Goal: Information Seeking & Learning: Learn about a topic

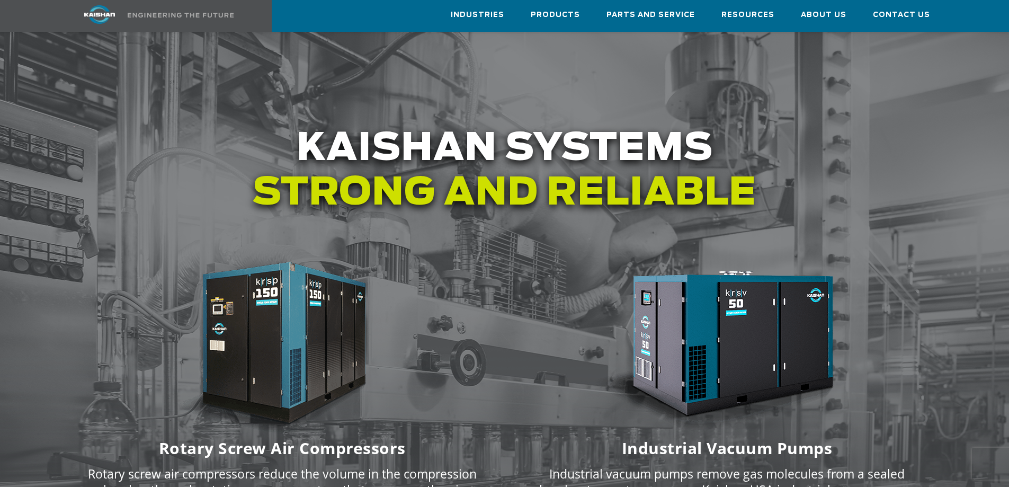
scroll to position [1218, 0]
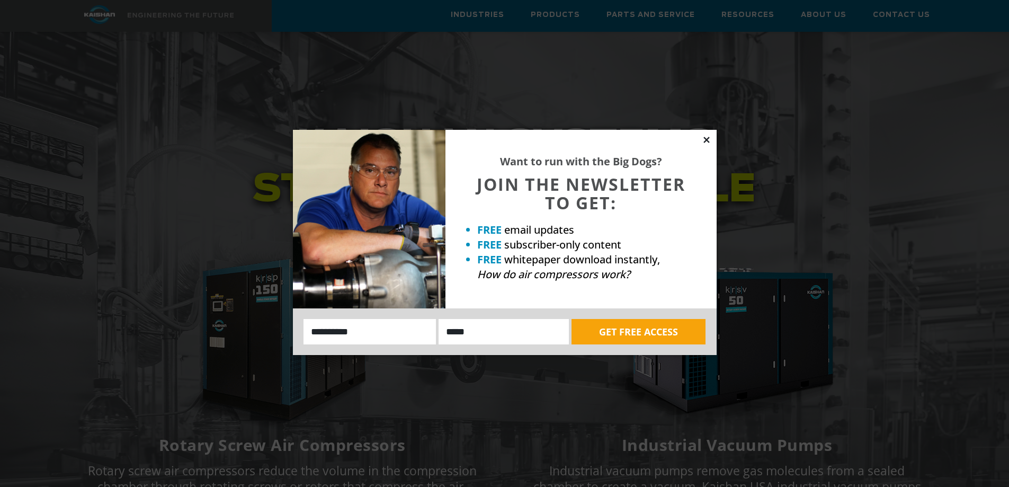
click at [708, 139] on icon at bounding box center [707, 140] width 10 height 10
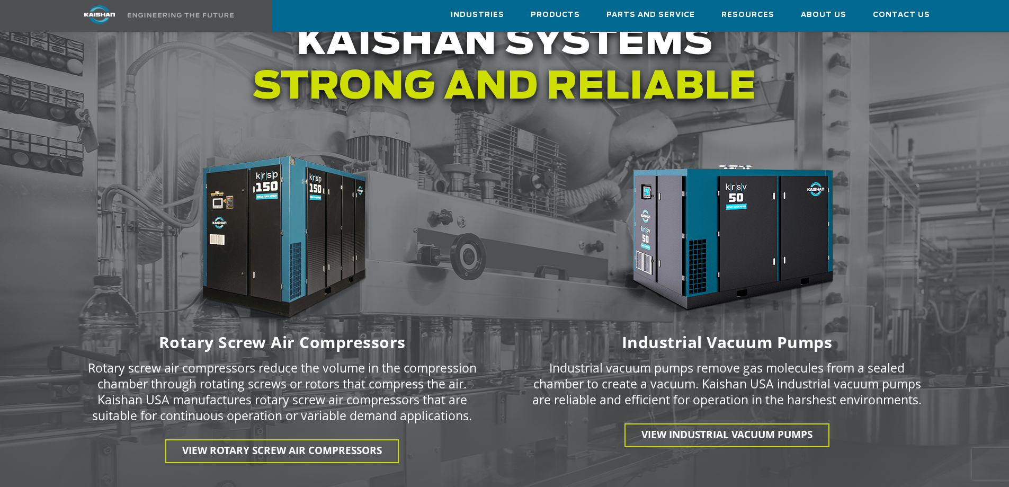
scroll to position [1324, 0]
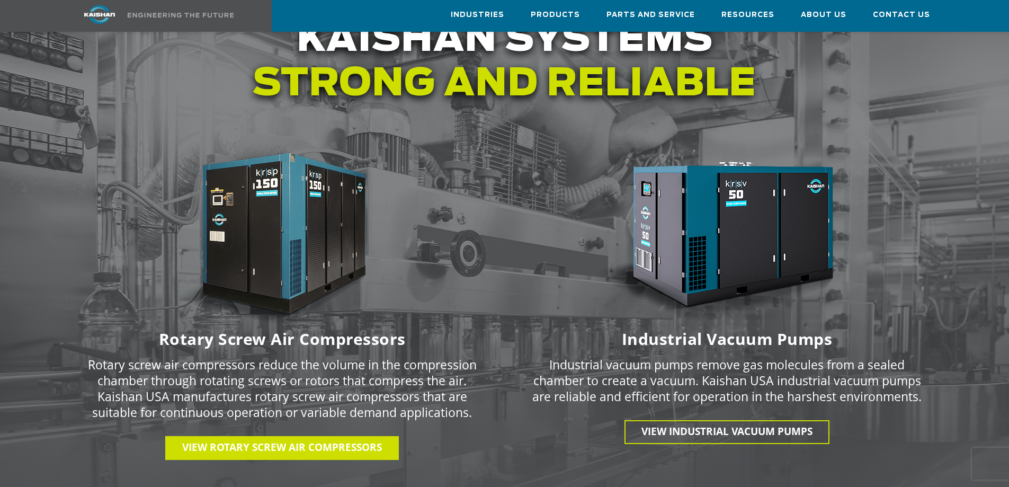
click at [287, 440] on span "View Rotary Screw Air Compressors" at bounding box center [282, 447] width 200 height 14
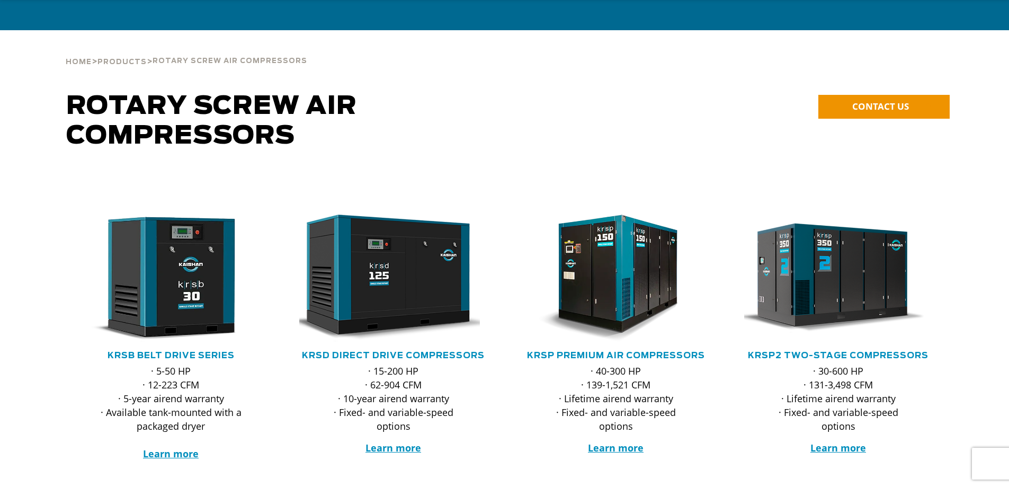
scroll to position [106, 0]
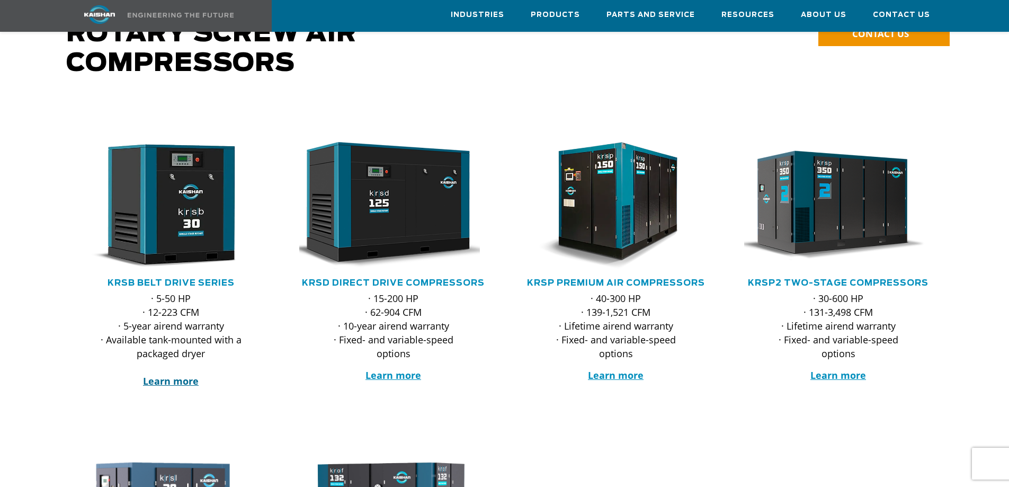
click at [177, 374] on strong "Learn more" at bounding box center [171, 380] width 56 height 13
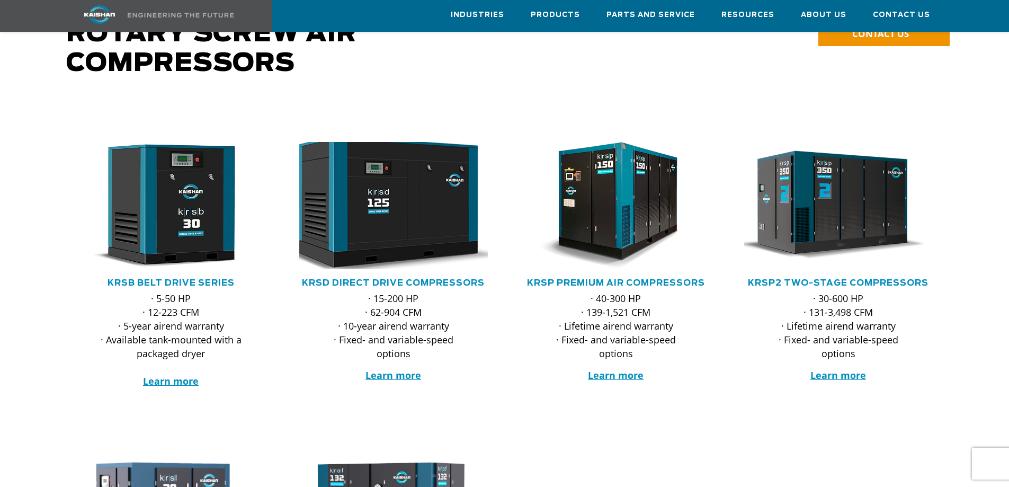
click at [404, 221] on img at bounding box center [386, 206] width 208 height 140
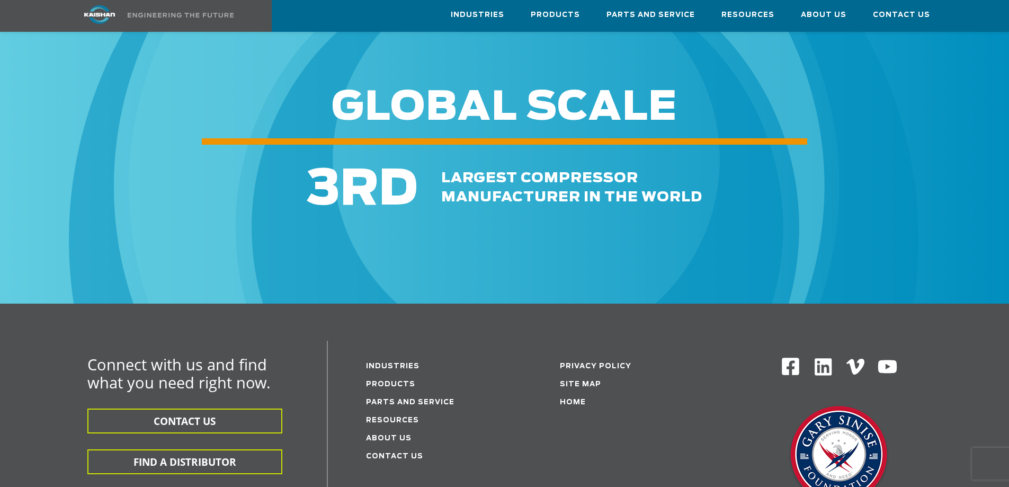
scroll to position [1771, 0]
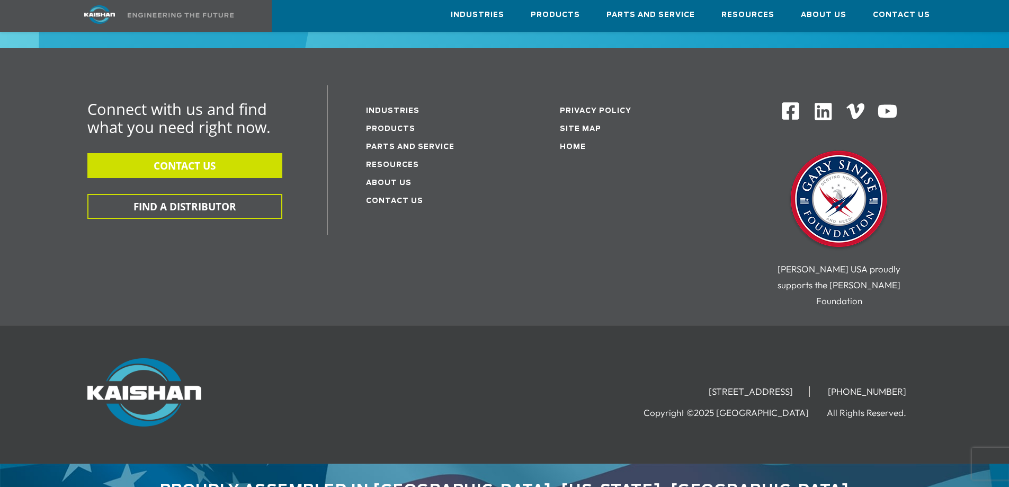
click at [202, 153] on button "CONTACT US" at bounding box center [184, 165] width 195 height 25
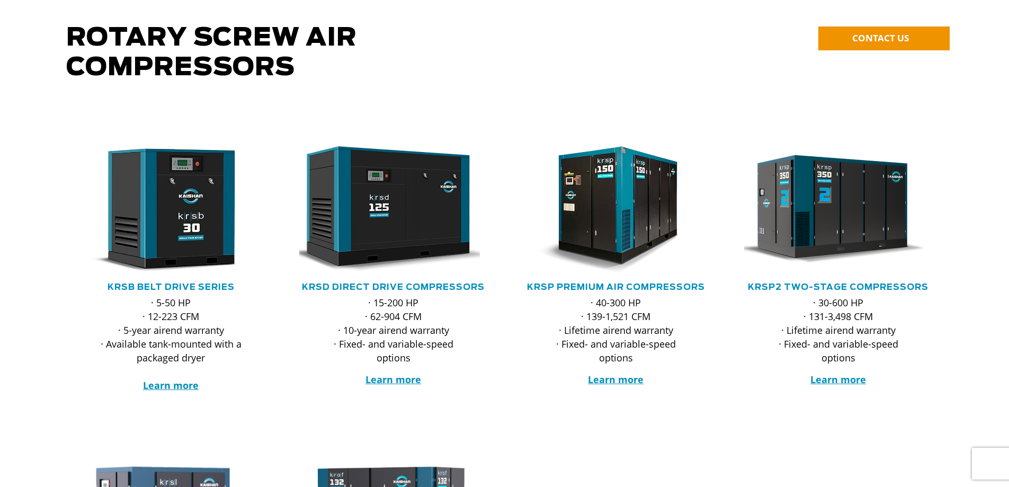
scroll to position [106, 0]
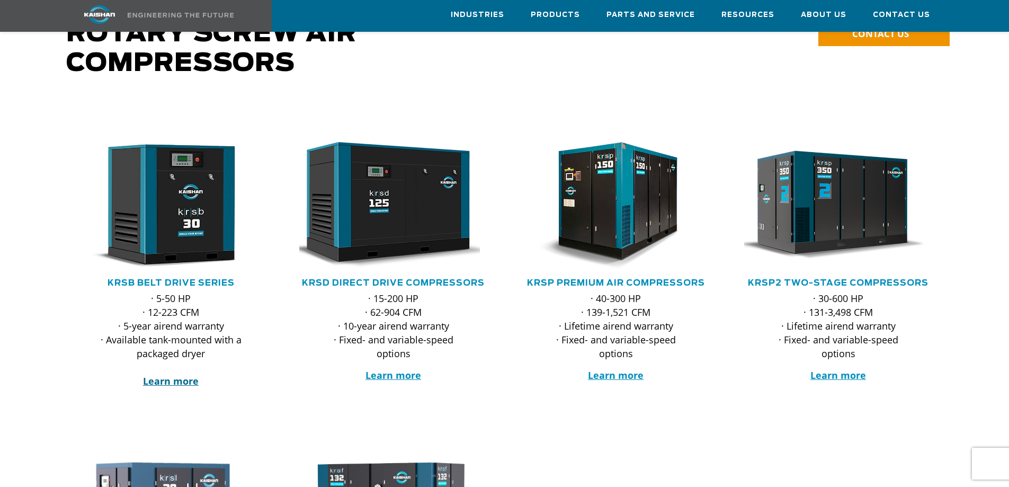
click at [173, 374] on strong "Learn more" at bounding box center [171, 380] width 56 height 13
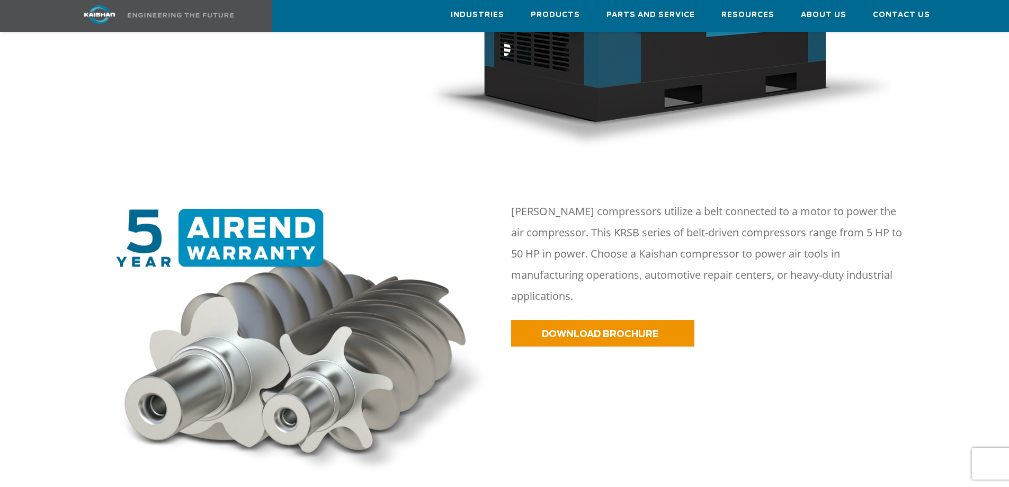
scroll to position [477, 0]
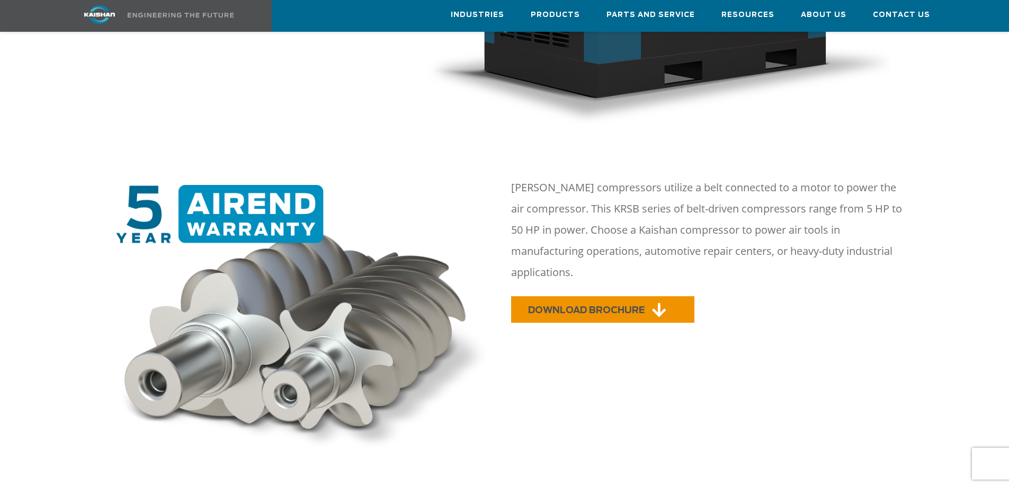
click at [586, 305] on span "DOWNLOAD BROCHURE" at bounding box center [586, 309] width 116 height 9
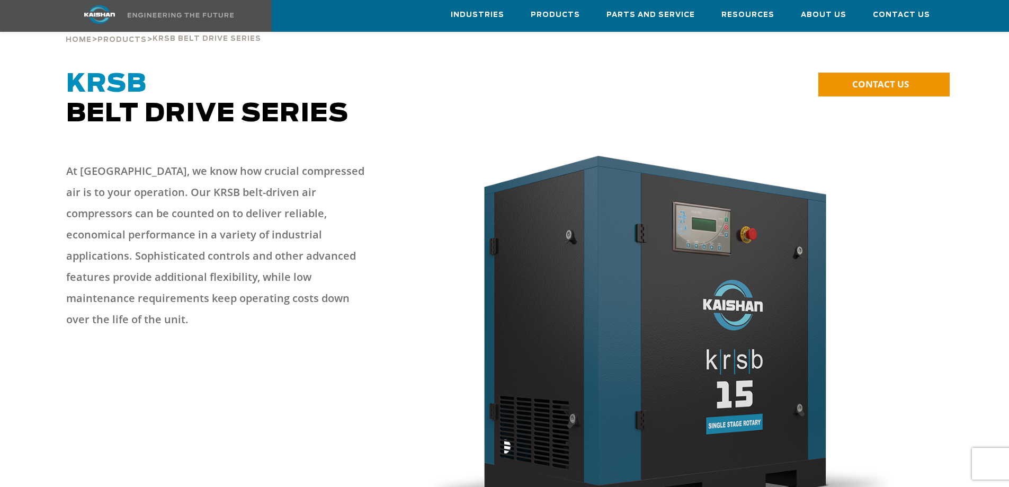
scroll to position [53, 0]
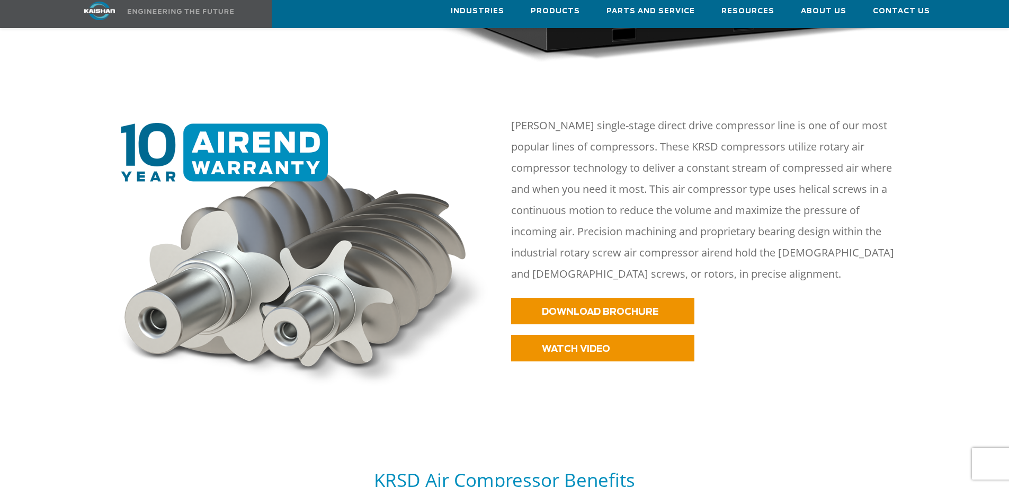
scroll to position [477, 0]
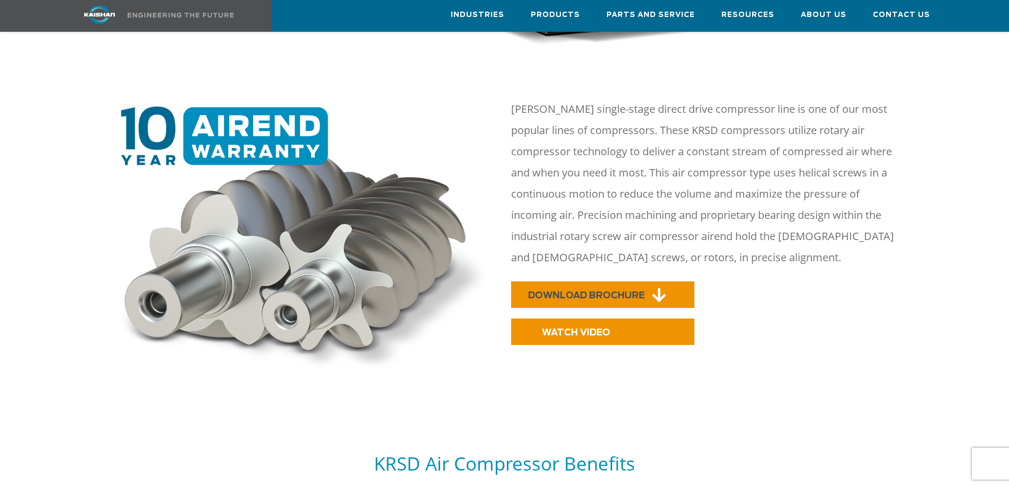
click at [568, 291] on span "DOWNLOAD BROCHURE" at bounding box center [586, 295] width 116 height 9
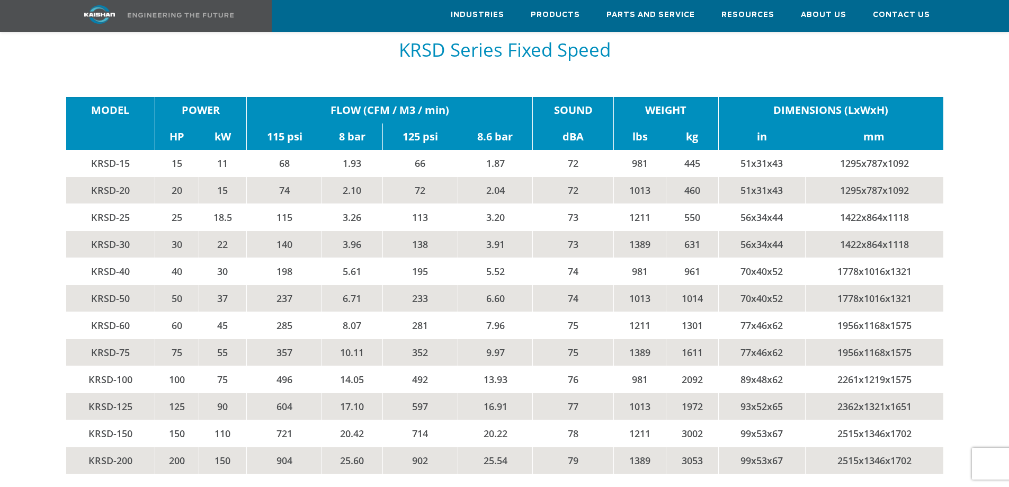
scroll to position [1776, 0]
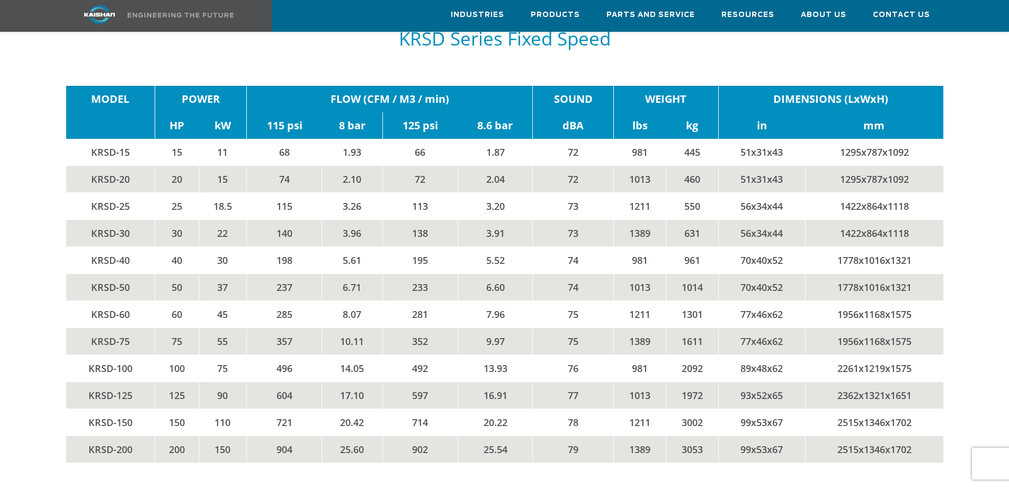
drag, startPoint x: 61, startPoint y: 88, endPoint x: 56, endPoint y: 109, distance: 21.8
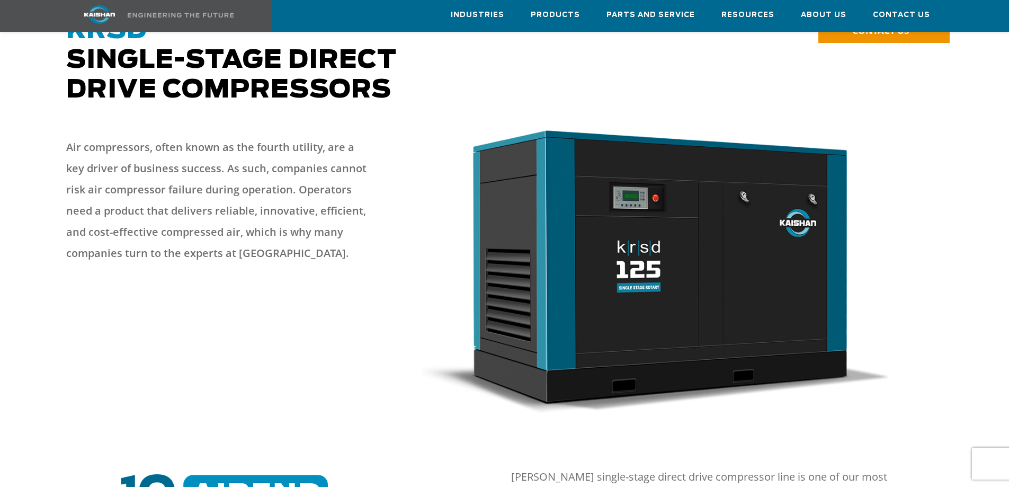
scroll to position [82, 0]
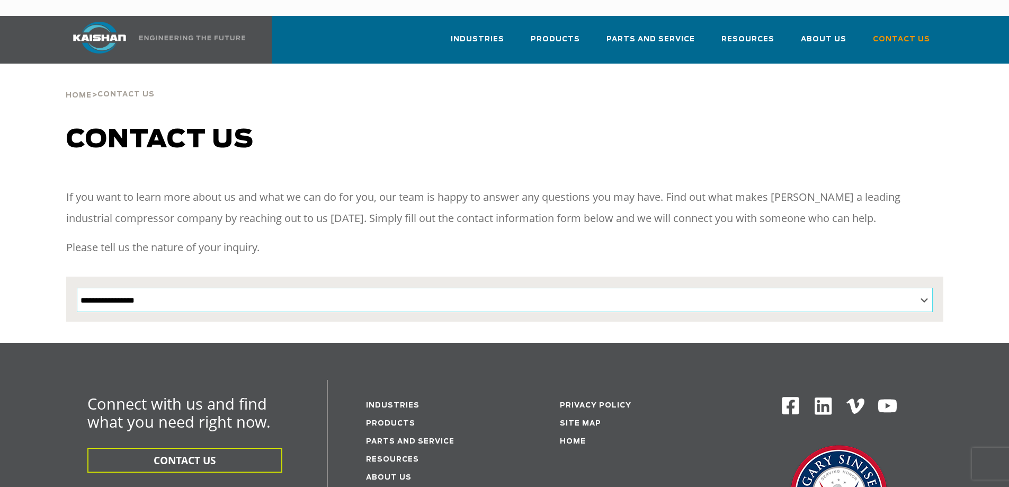
click at [676, 287] on select "**********" at bounding box center [505, 299] width 856 height 24
click at [39, 228] on div "**********" at bounding box center [504, 234] width 1009 height 218
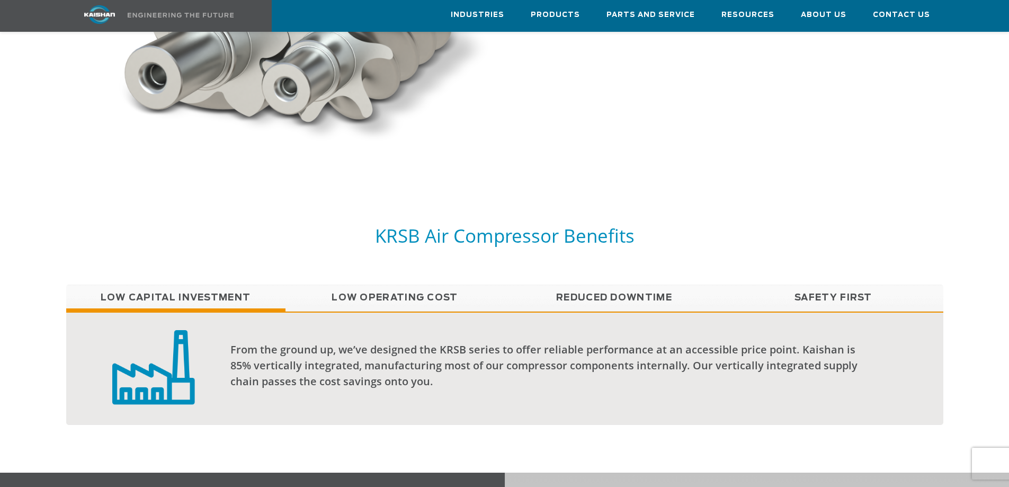
scroll to position [847, 0]
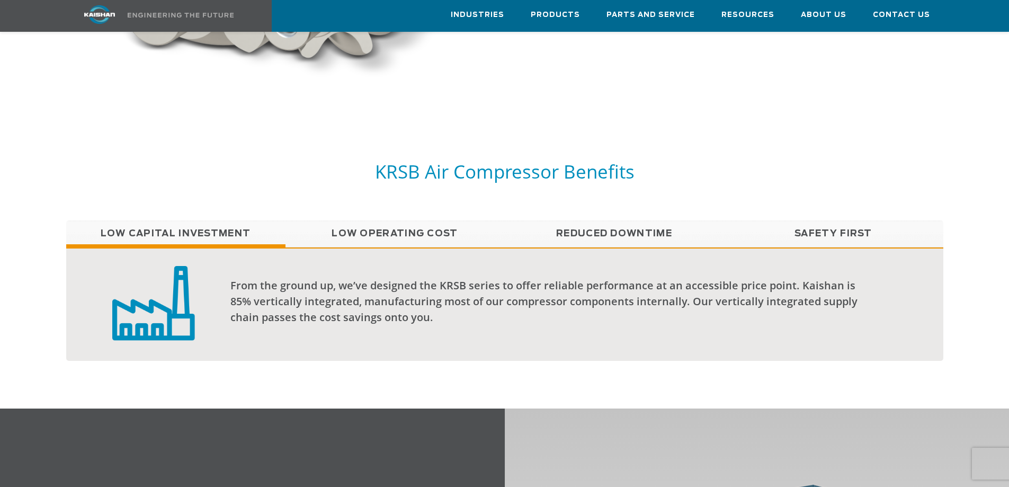
click at [401, 220] on link "Low Operating Cost" at bounding box center [394, 233] width 219 height 26
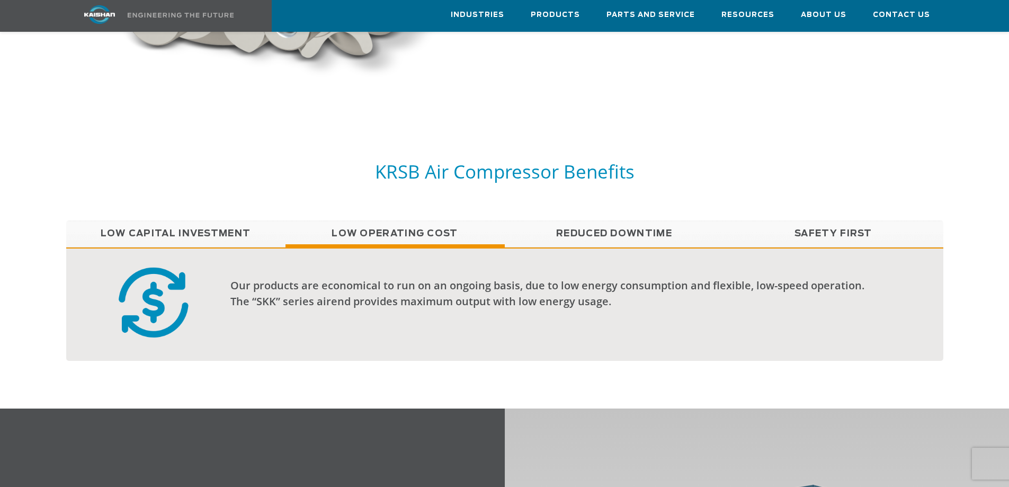
click at [601, 220] on link "Reduced Downtime" at bounding box center [614, 233] width 219 height 26
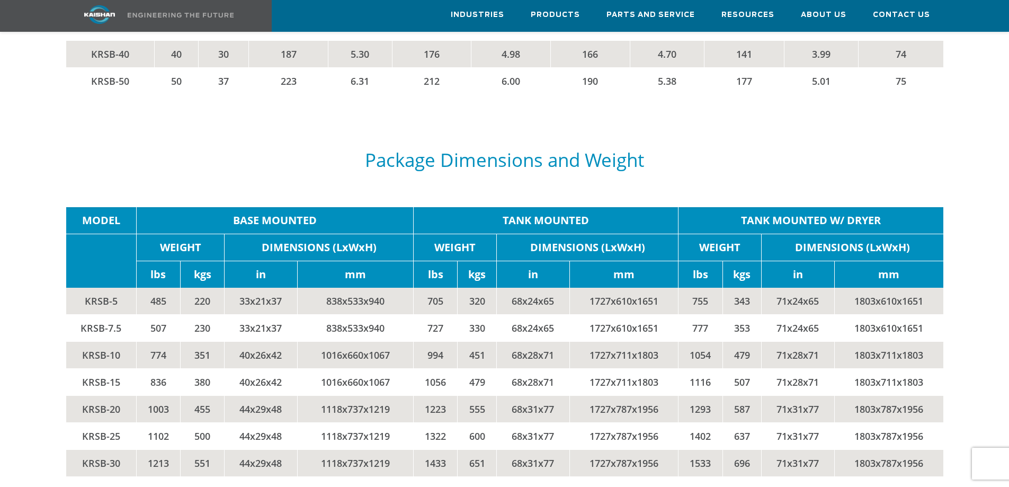
scroll to position [1893, 0]
